Goal: Transaction & Acquisition: Purchase product/service

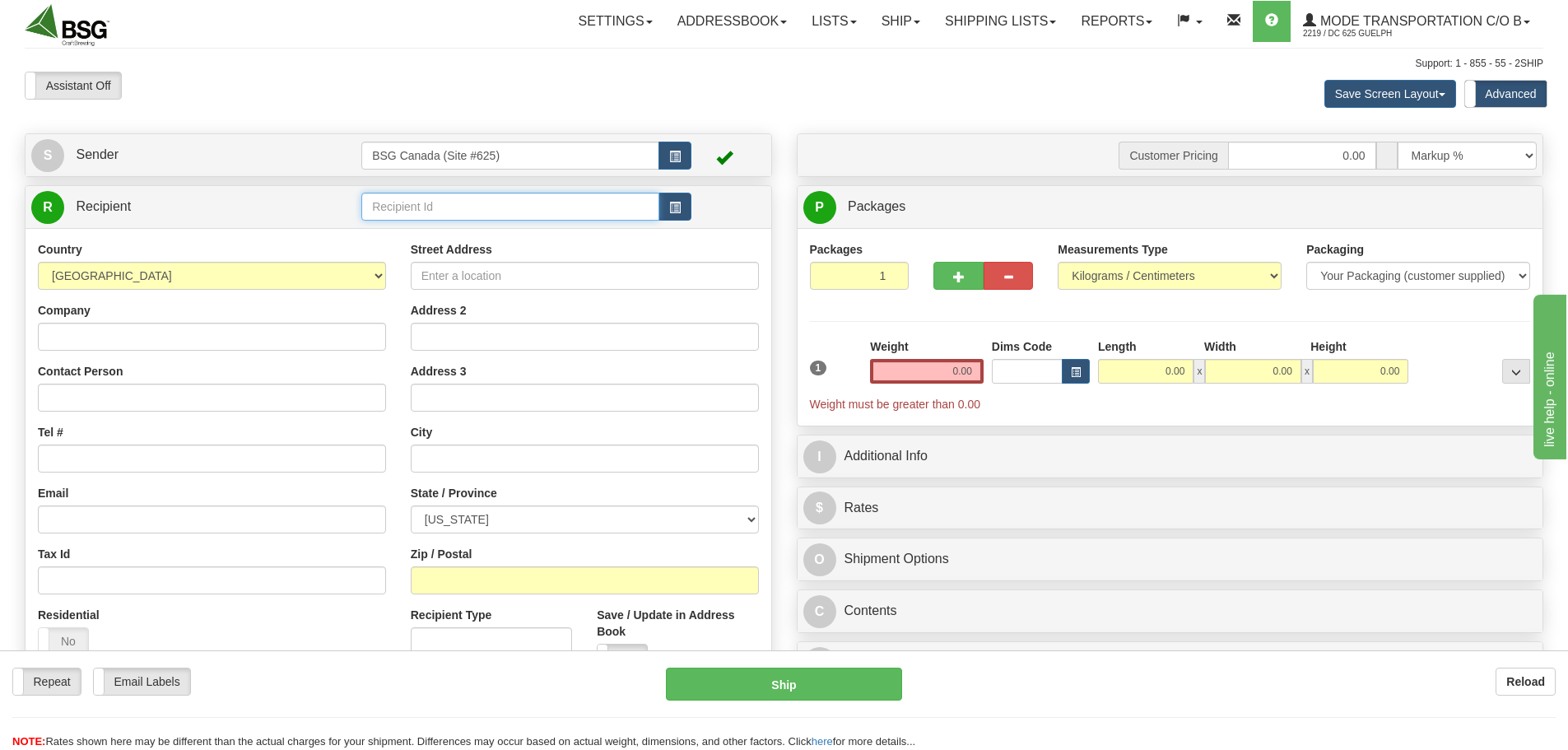
drag, startPoint x: 449, startPoint y: 213, endPoint x: 456, endPoint y: 226, distance: 14.8
click at [451, 213] on input "text" at bounding box center [511, 206] width 298 height 28
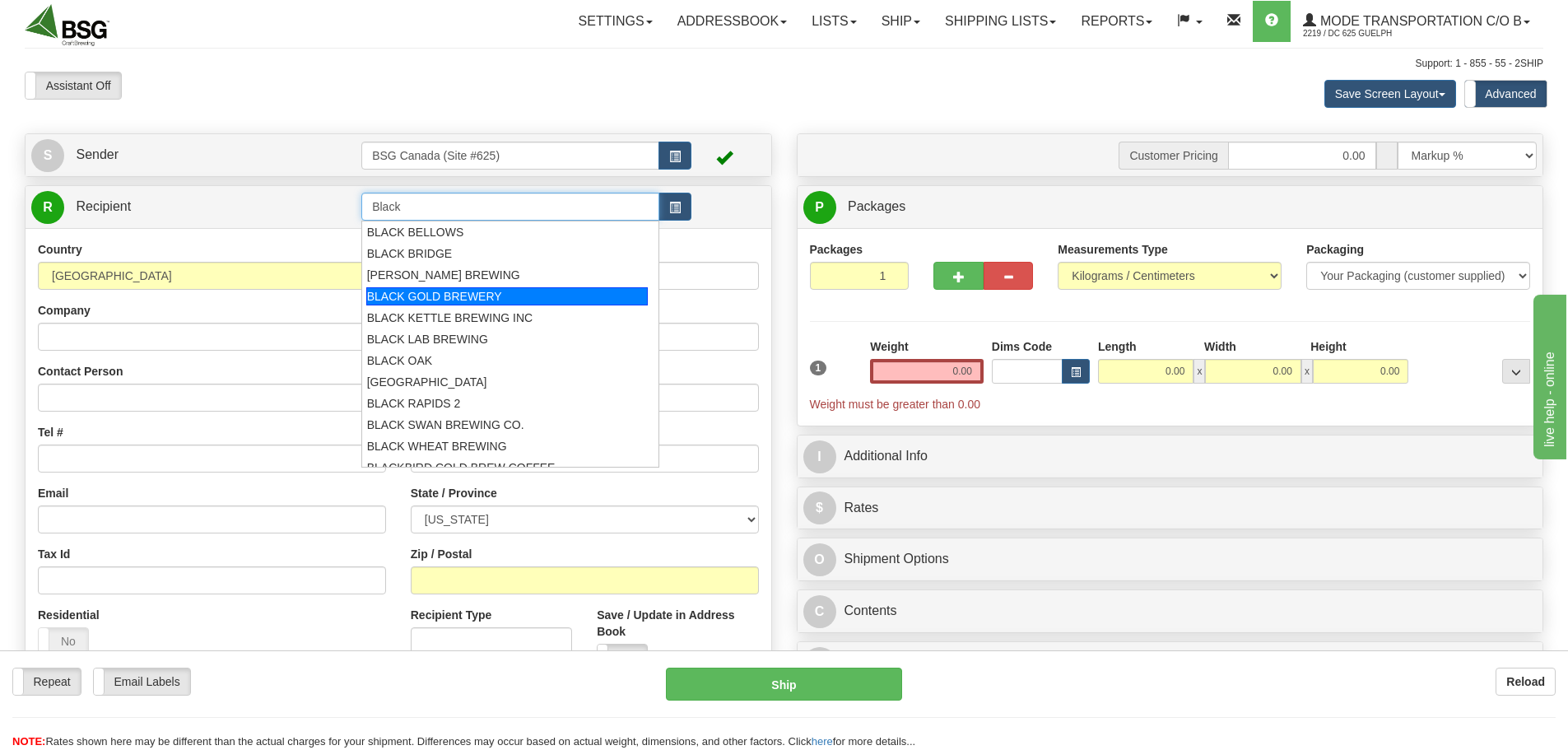
click at [479, 295] on div "BLACK GOLD BREWERY" at bounding box center [507, 296] width 282 height 18
type input "BLACK GOLD BREWERY"
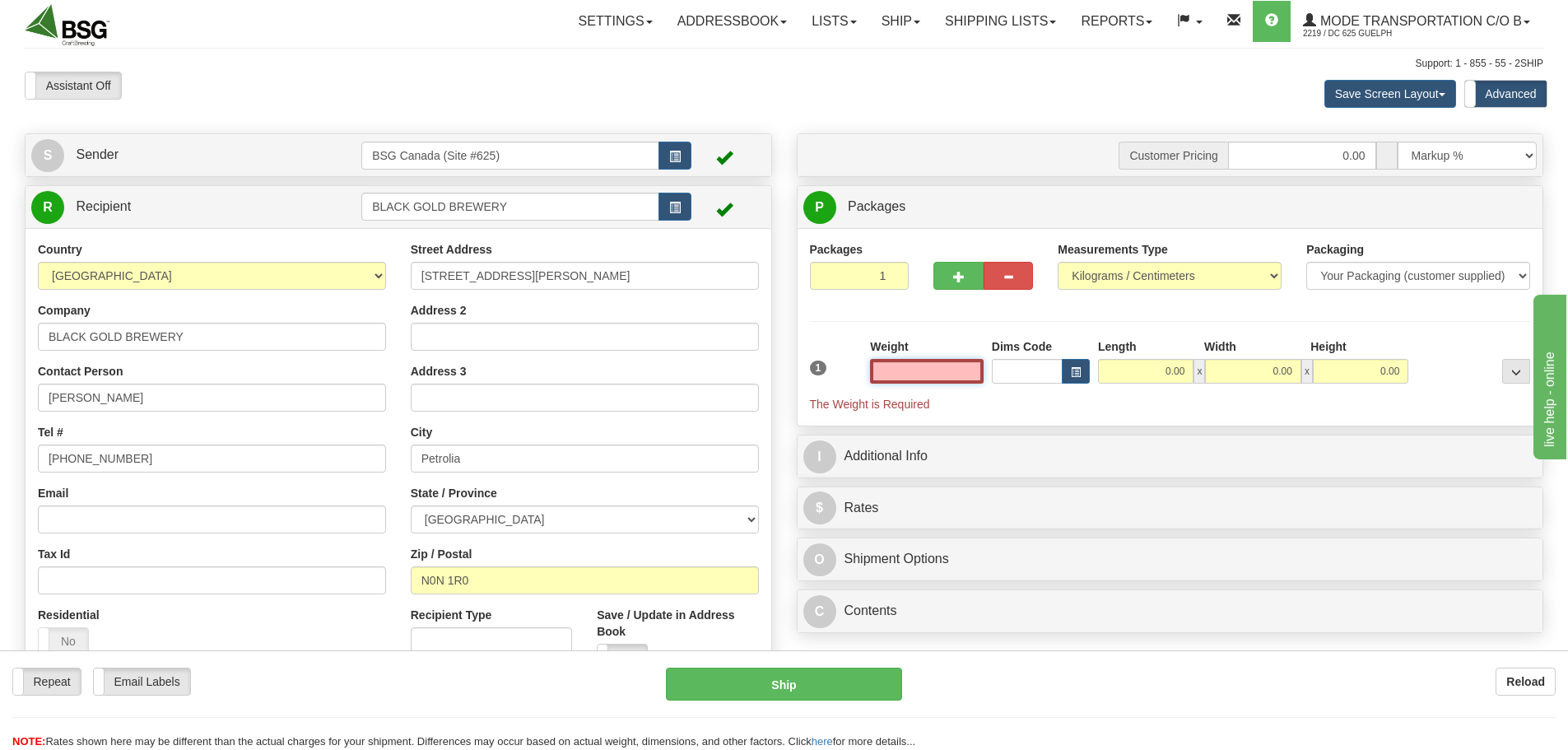
drag, startPoint x: 914, startPoint y: 373, endPoint x: 914, endPoint y: 384, distance: 11.0
click at [914, 374] on input "text" at bounding box center [927, 371] width 114 height 25
drag, startPoint x: 943, startPoint y: 374, endPoint x: 1032, endPoint y: 369, distance: 89.1
click at [1032, 369] on div "1 Weight Dims Code Length x" at bounding box center [1170, 375] width 729 height 74
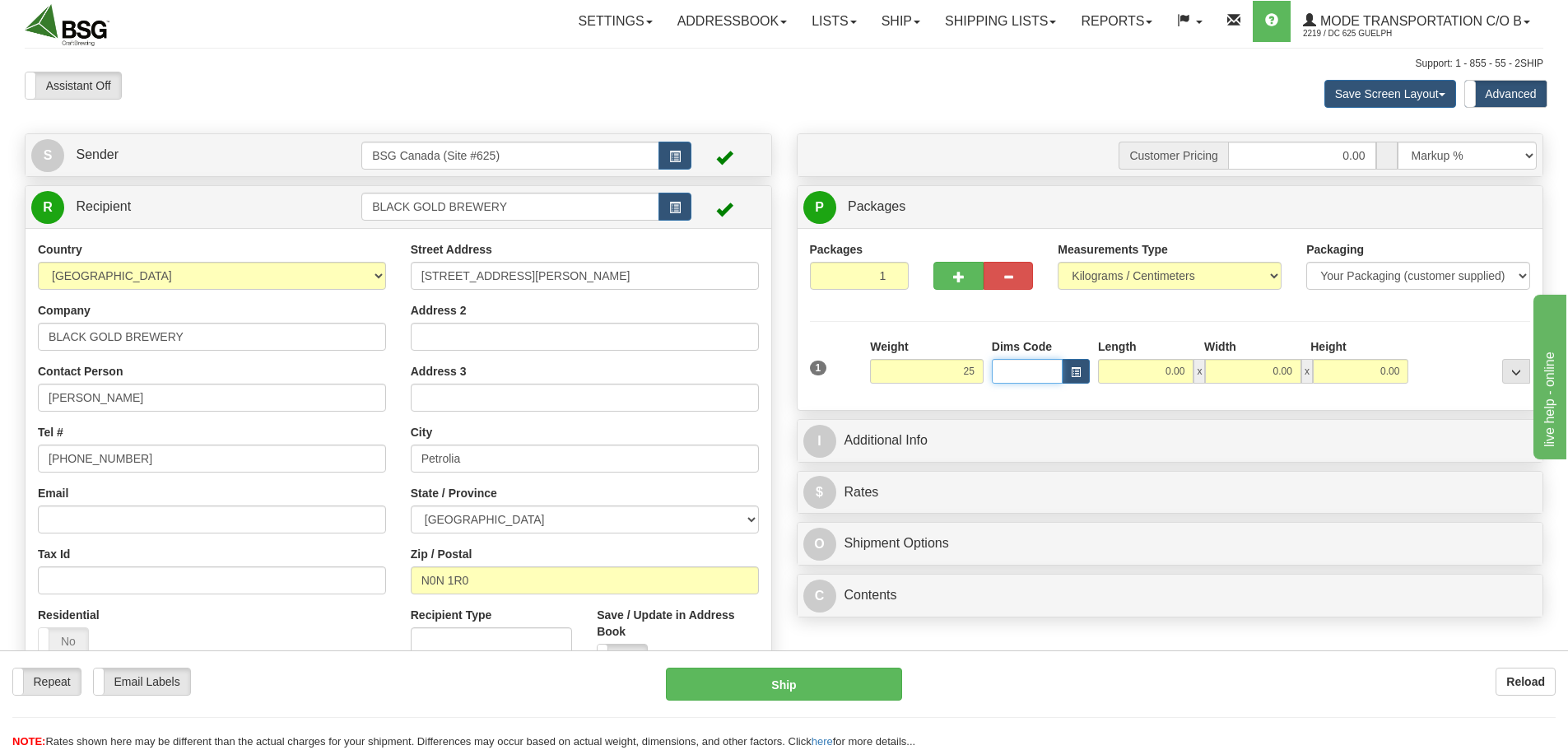
type input "25.00"
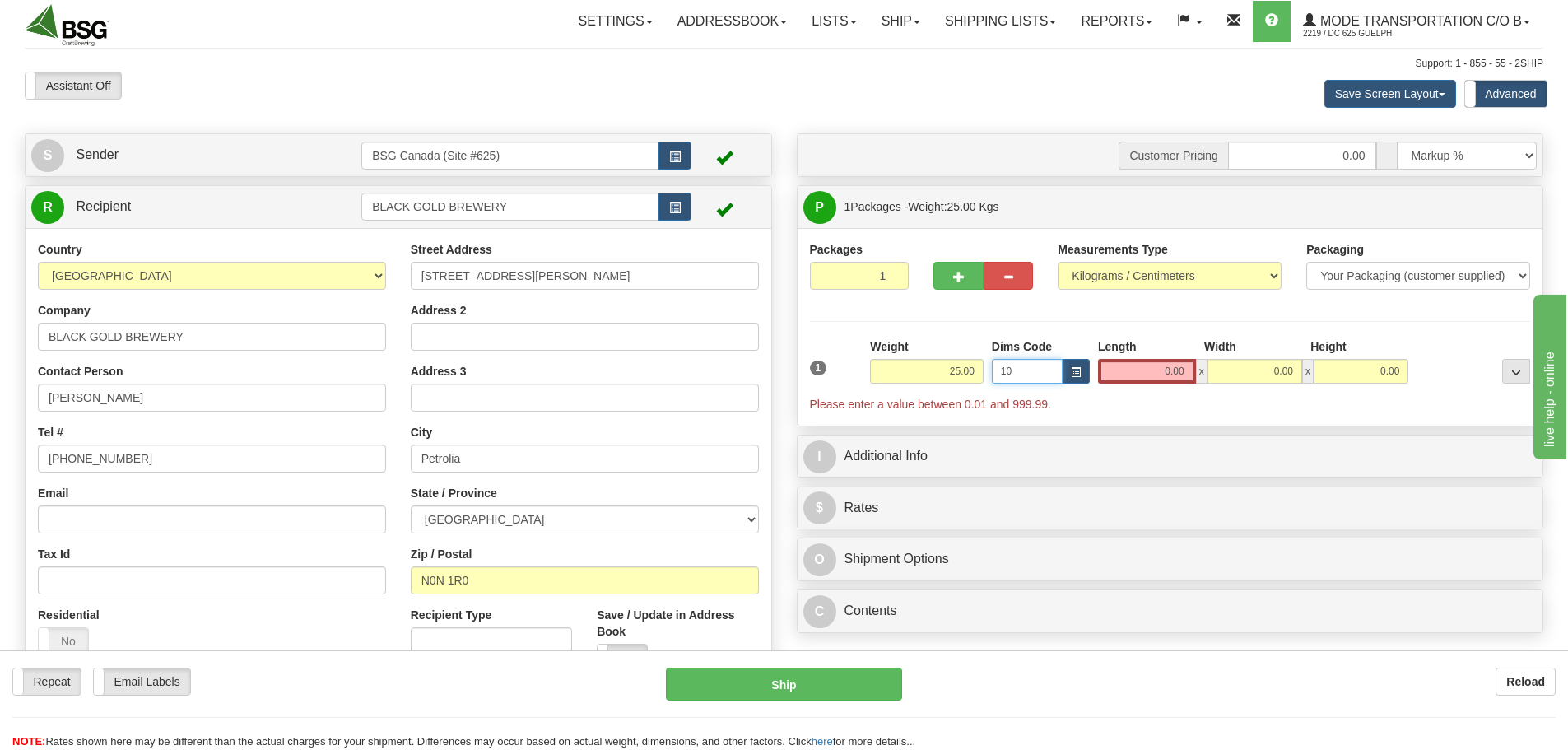
type input "10"
click at [973, 368] on div "1 Weight 25.00 Dims Code 10" at bounding box center [1170, 375] width 729 height 74
drag, startPoint x: 1167, startPoint y: 375, endPoint x: 1294, endPoint y: 367, distance: 127.3
click at [1242, 369] on div "0.00 x 0.00 x 0.00" at bounding box center [1253, 371] width 310 height 25
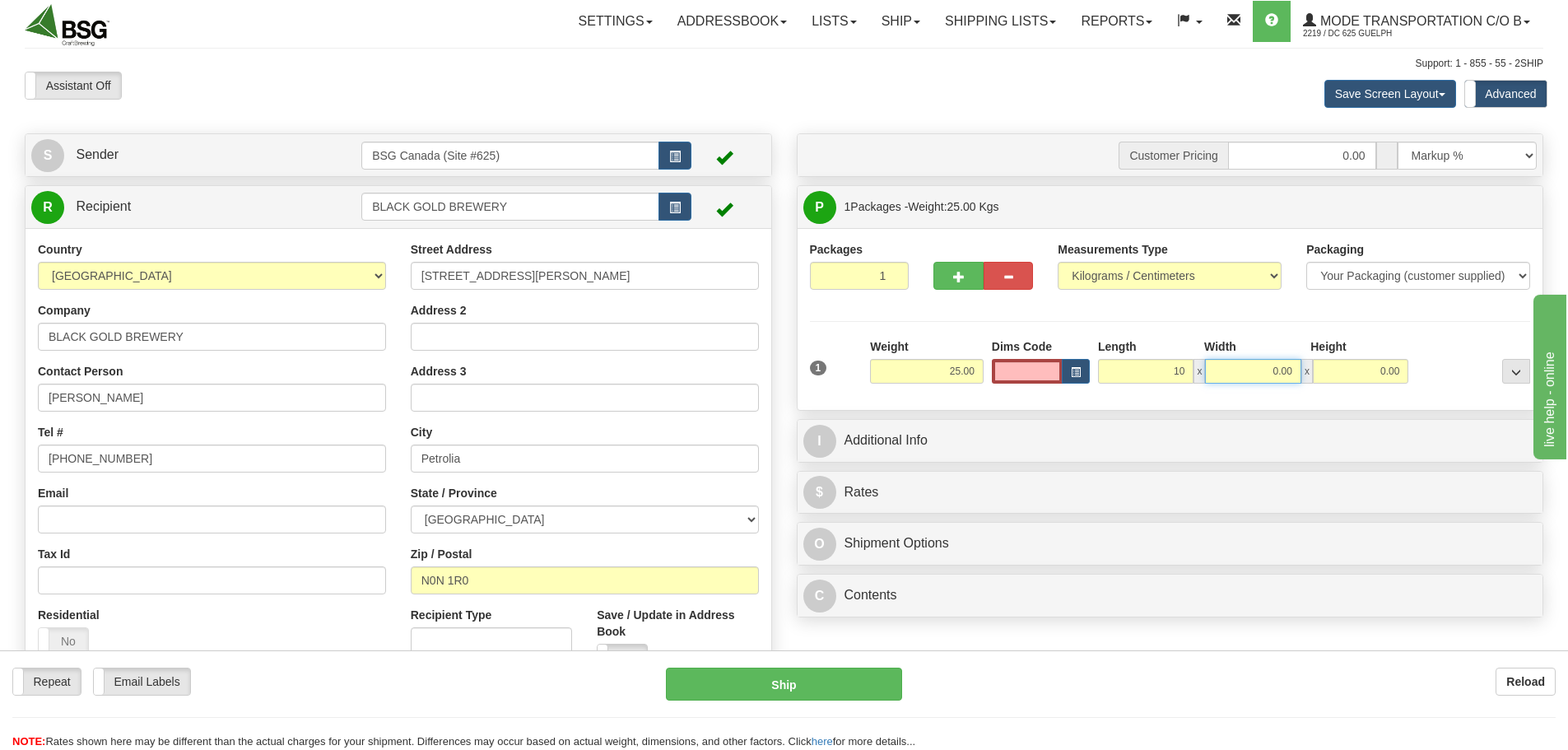
type input "10.00"
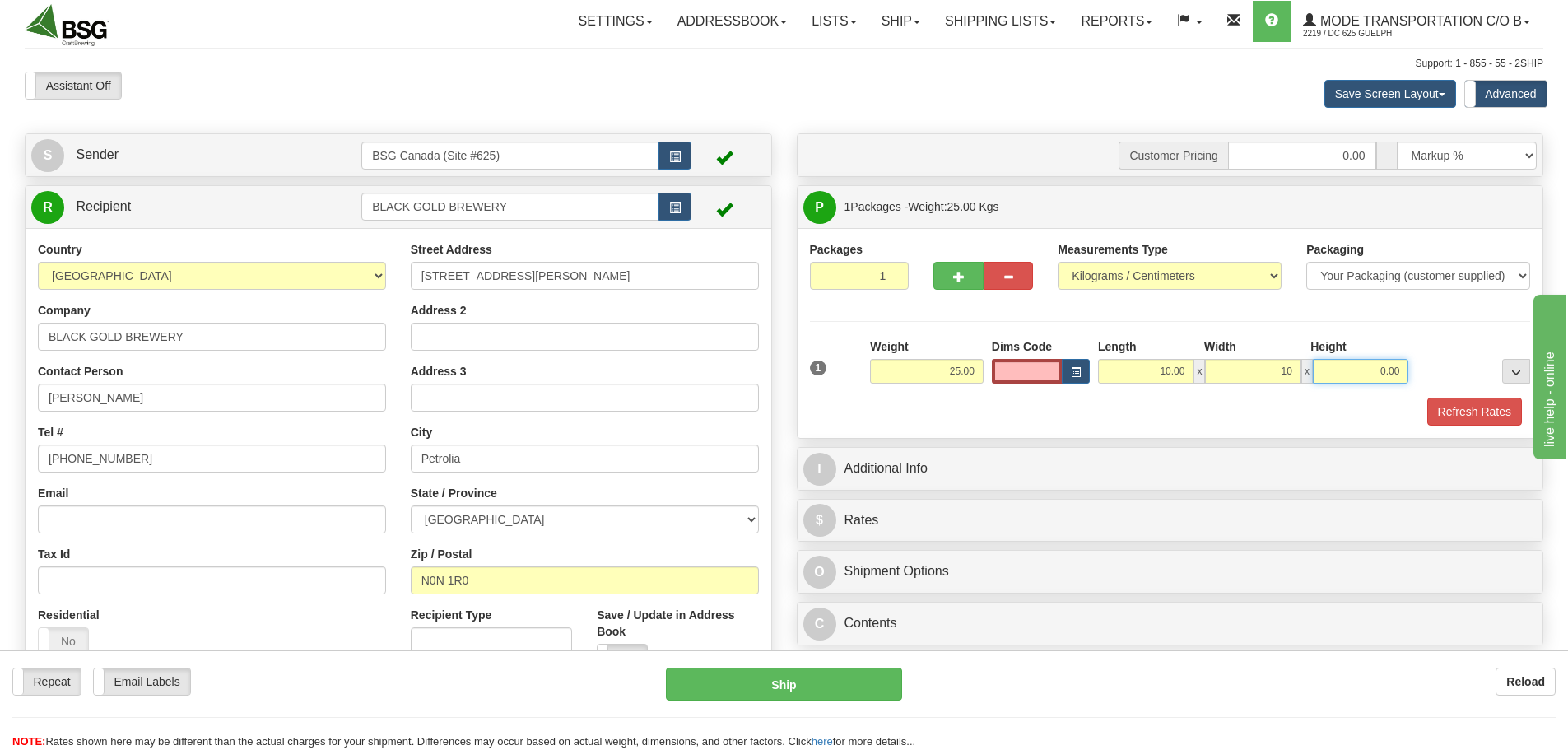
type input "10.00"
click at [1280, 399] on div "Refresh Rates" at bounding box center [1170, 411] width 729 height 28
click at [1478, 412] on button "Refresh Rates" at bounding box center [1475, 411] width 95 height 28
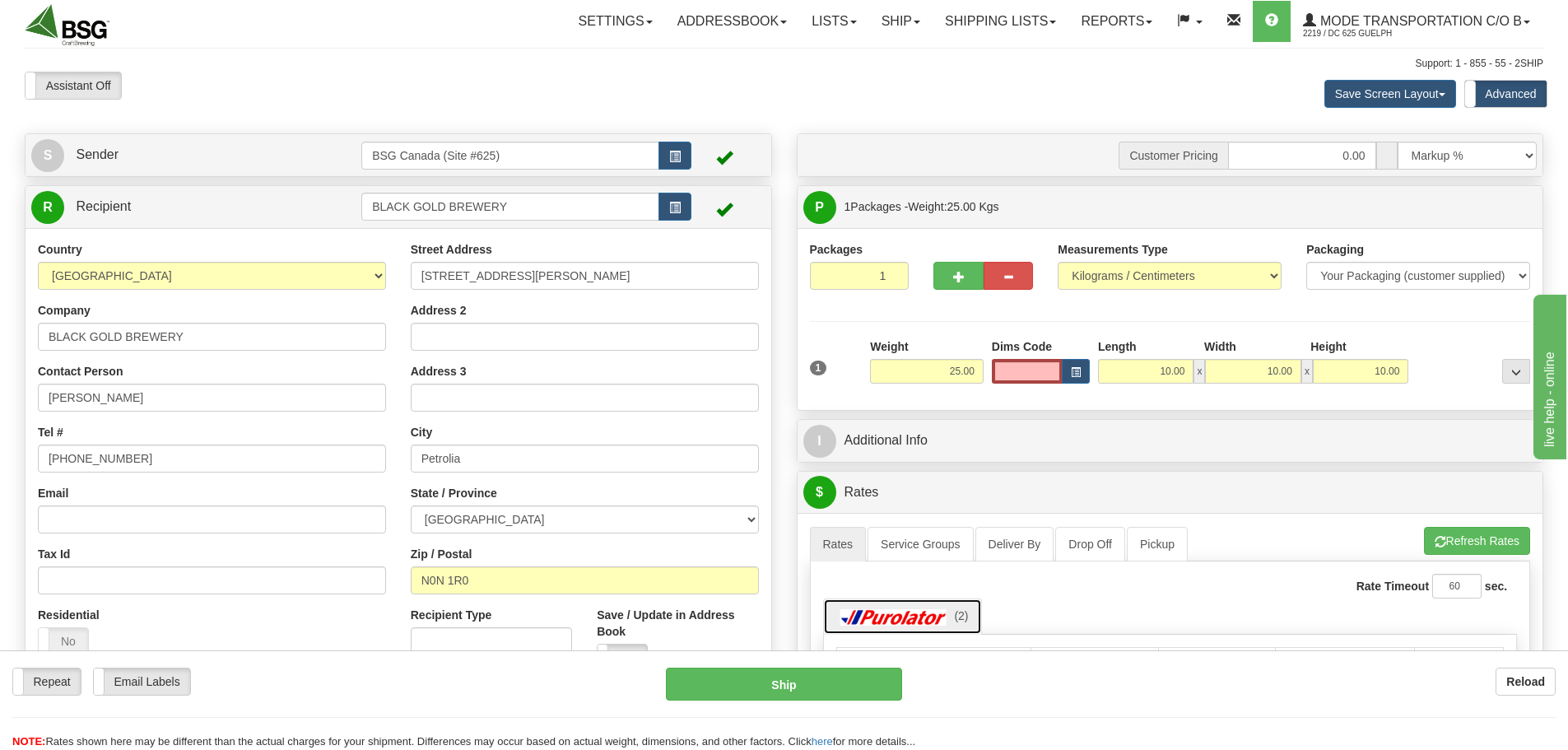
click at [915, 619] on img at bounding box center [893, 617] width 115 height 16
drag, startPoint x: 896, startPoint y: 614, endPoint x: 907, endPoint y: 614, distance: 11.0
click at [897, 614] on img at bounding box center [893, 617] width 115 height 16
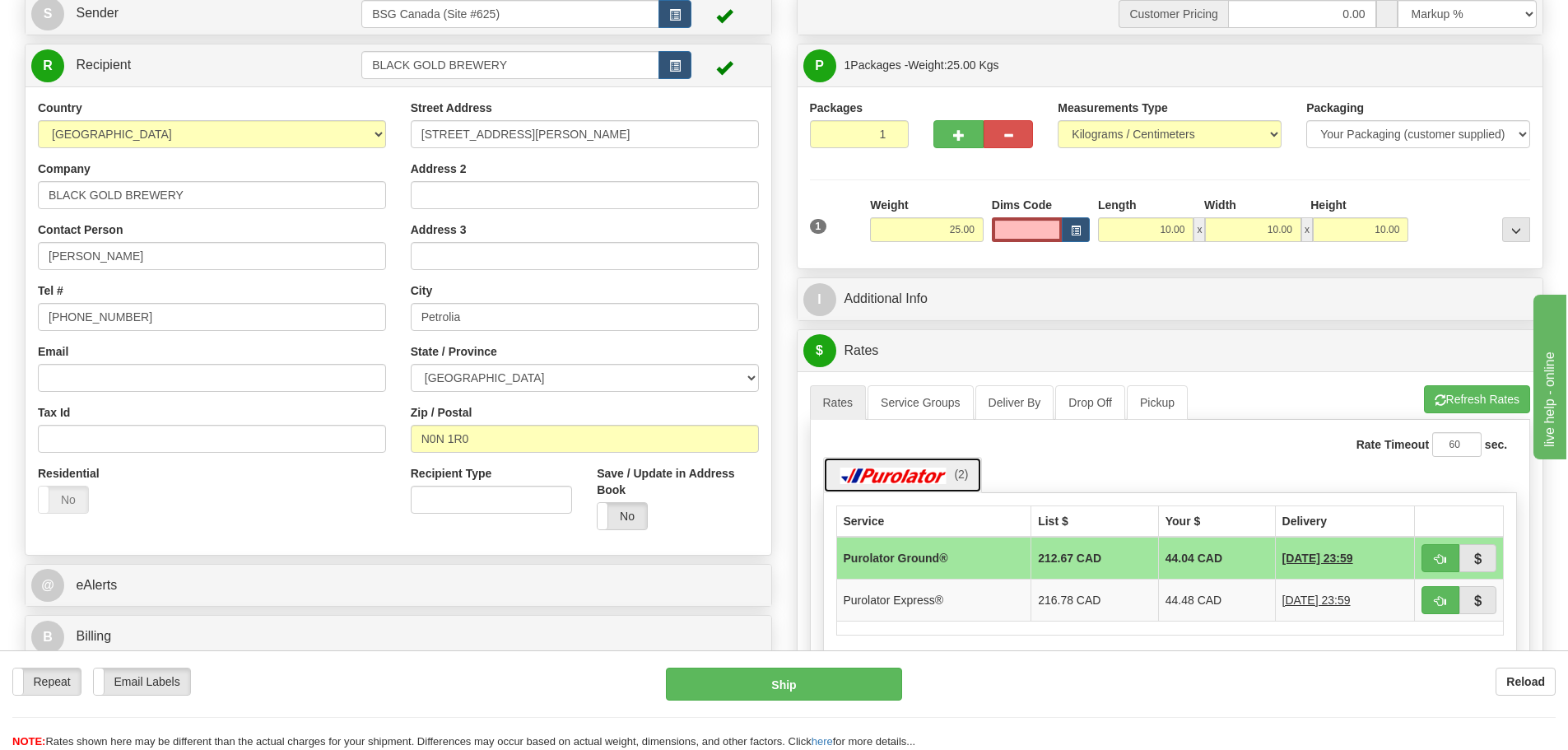
scroll to position [164, 0]
